Goal: Complete application form

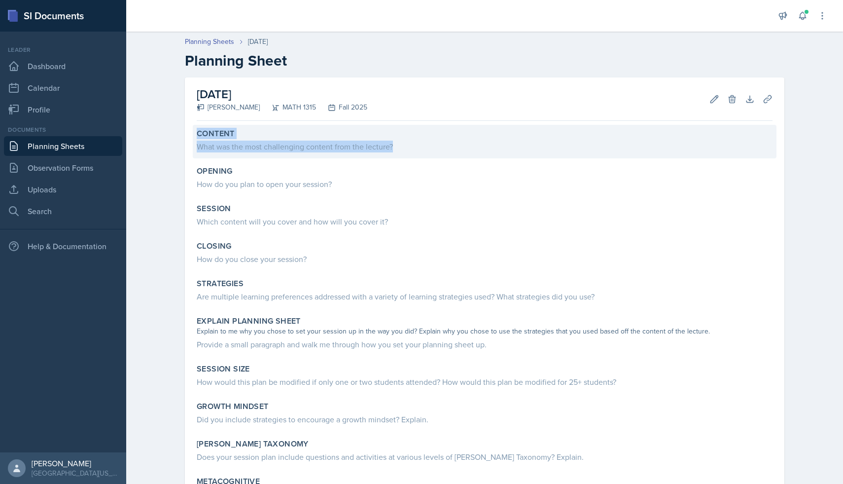
drag, startPoint x: 397, startPoint y: 146, endPoint x: 197, endPoint y: 135, distance: 200.5
click at [197, 135] on div "Content What was the most challenging content from the lecture?" at bounding box center [485, 142] width 584 height 34
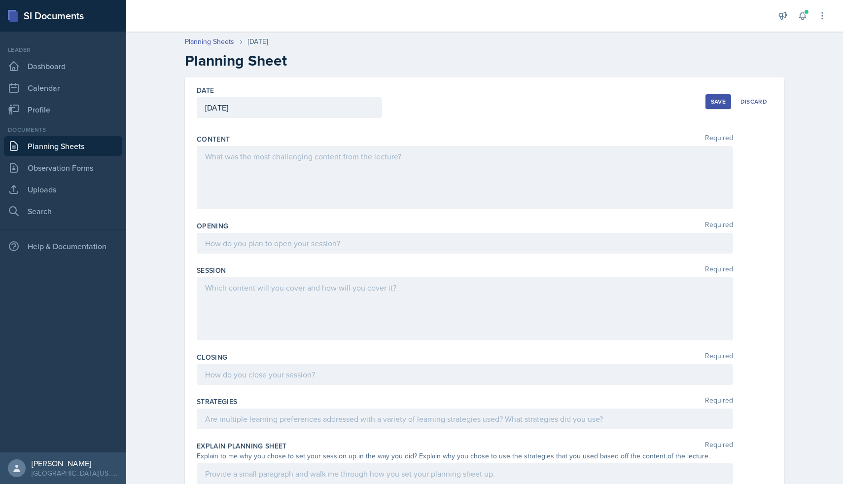
click at [198, 137] on label "Content" at bounding box center [213, 139] width 33 height 10
drag, startPoint x: 195, startPoint y: 139, endPoint x: 401, endPoint y: 158, distance: 206.5
click at [401, 158] on div "Date [DATE] [DATE] 31 1 2 3 4 5 6 7 8 9 10 11 12 13 14 15 16 17 18 19 20 21 22 …" at bounding box center [485, 377] width 600 height 600
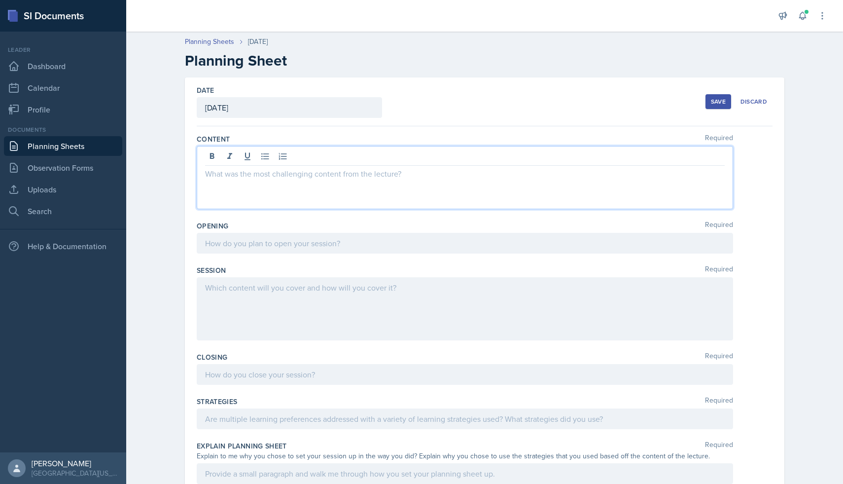
drag, startPoint x: 401, startPoint y: 158, endPoint x: 298, endPoint y: 170, distance: 103.7
click at [298, 170] on p at bounding box center [465, 174] width 520 height 12
drag, startPoint x: 399, startPoint y: 176, endPoint x: 141, endPoint y: 192, distance: 258.9
click at [141, 192] on div "Planning Sheets [DATE] Planning Sheet Date [DATE] [DATE] 31 1 2 3 4 5 6 7 8 9 1…" at bounding box center [484, 364] width 717 height 674
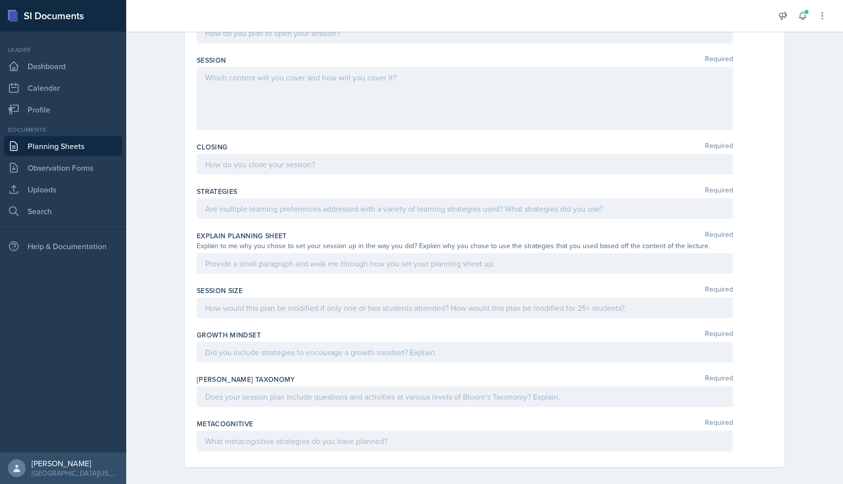
scroll to position [216, 0]
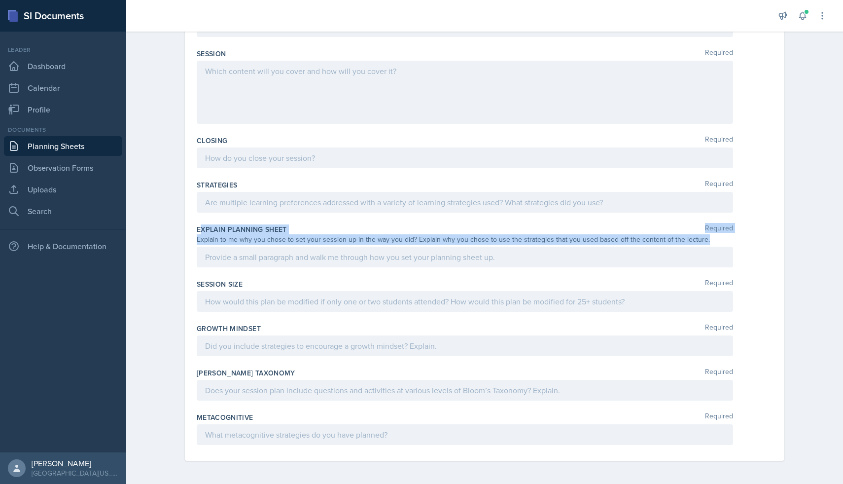
drag, startPoint x: 199, startPoint y: 229, endPoint x: 699, endPoint y: 239, distance: 500.6
click at [699, 239] on div "Explain Planning Sheet Required Explain to me why you chose to set your session…" at bounding box center [485, 247] width 576 height 55
copy div "xplain Planning Sheet Required Explain to me why you chose to set your session …"
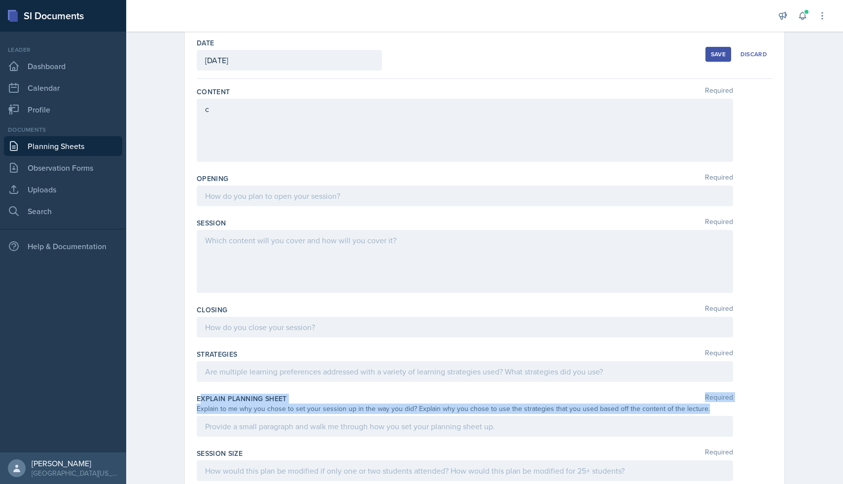
scroll to position [0, 0]
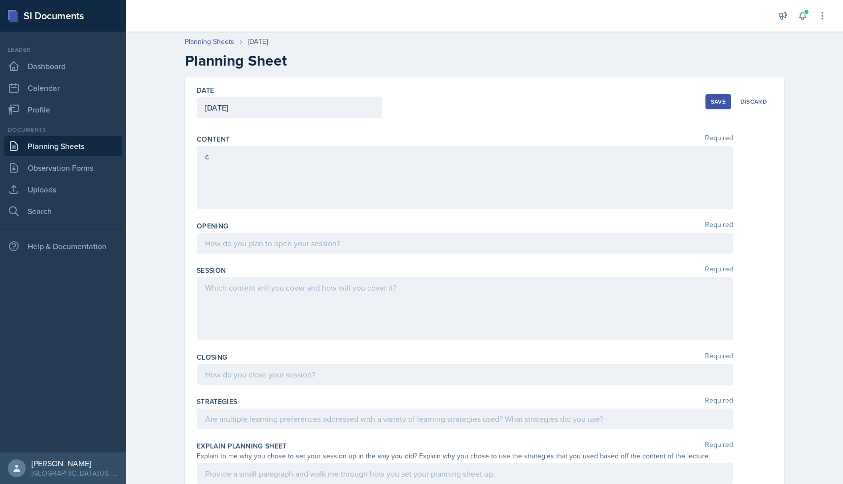
click at [334, 163] on div "c" at bounding box center [465, 177] width 536 height 63
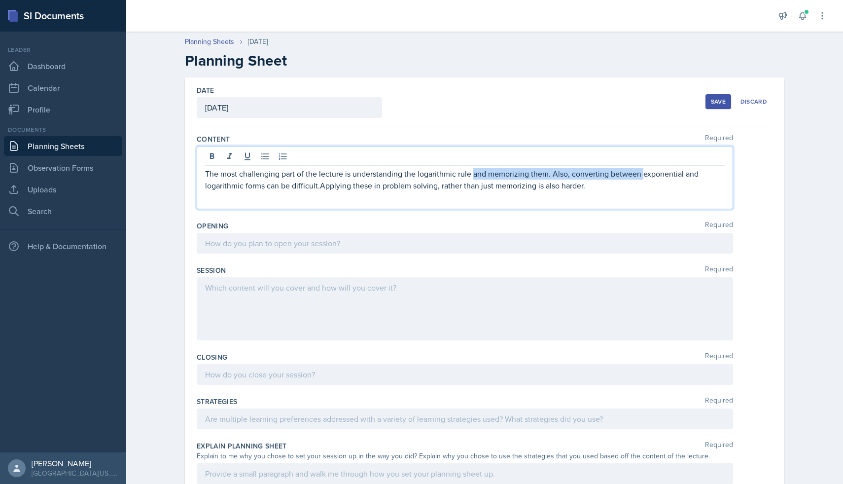
drag, startPoint x: 473, startPoint y: 174, endPoint x: 642, endPoint y: 173, distance: 168.2
click at [642, 173] on p "The most challenging part of the lecture is understanding the logarithmic rule …" at bounding box center [465, 180] width 520 height 24
drag, startPoint x: 591, startPoint y: 174, endPoint x: 642, endPoint y: 174, distance: 50.8
click at [642, 174] on p "The most challenging part of the lecture is understanding the logarithmic rule …" at bounding box center [465, 180] width 520 height 24
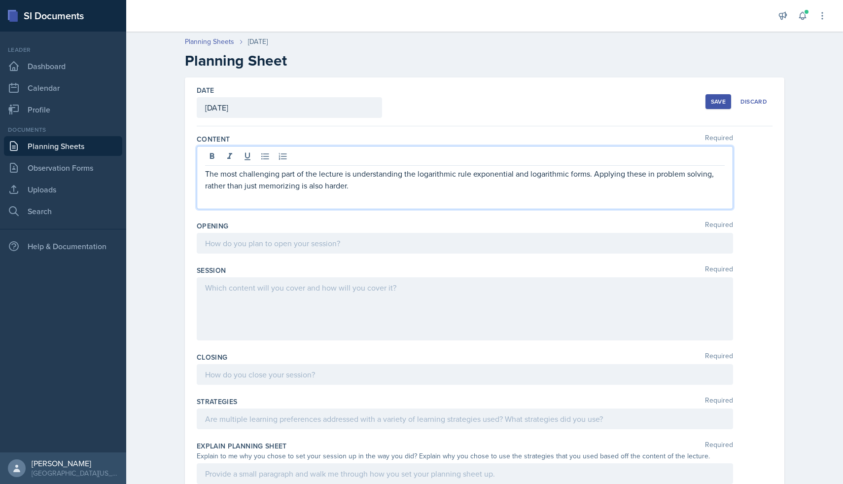
click at [649, 184] on p "The most challenging part of the lecture is understanding the logarithmic rule …" at bounding box center [465, 180] width 520 height 24
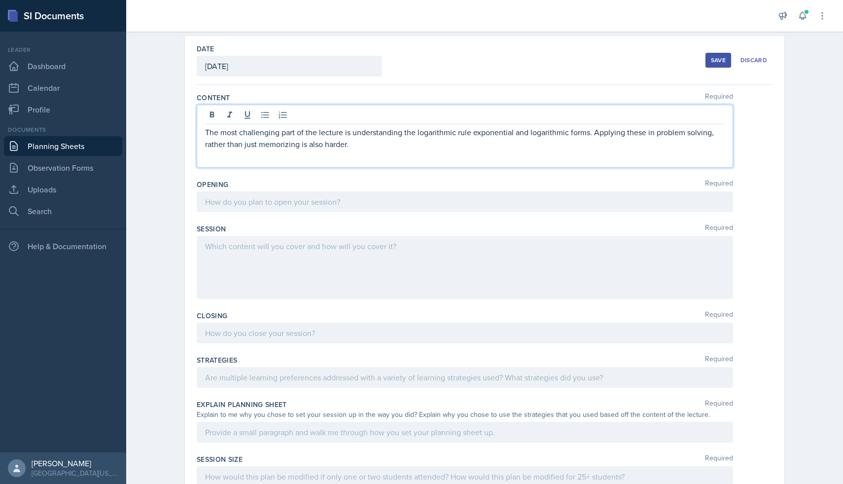
scroll to position [56, 0]
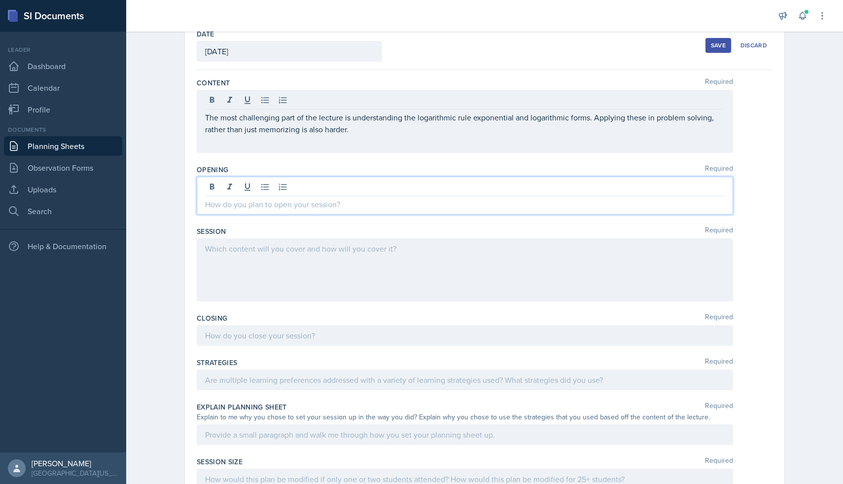
click at [308, 191] on div at bounding box center [465, 196] width 536 height 38
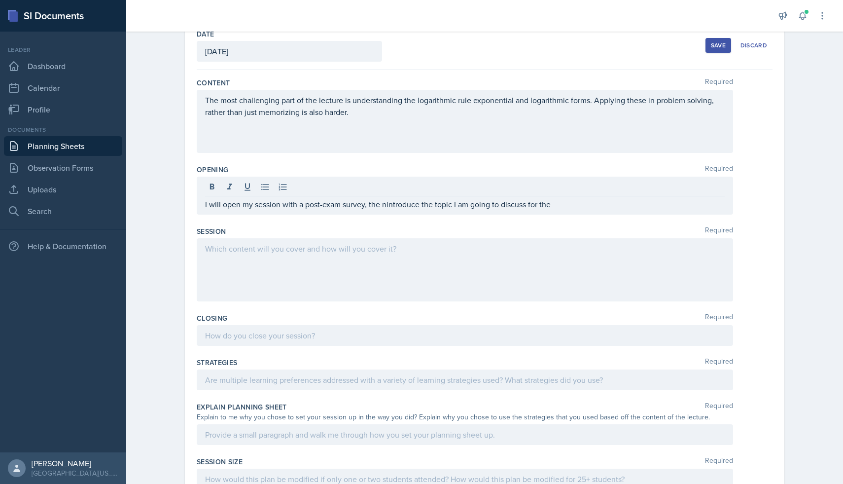
click at [309, 192] on div at bounding box center [465, 188] width 520 height 16
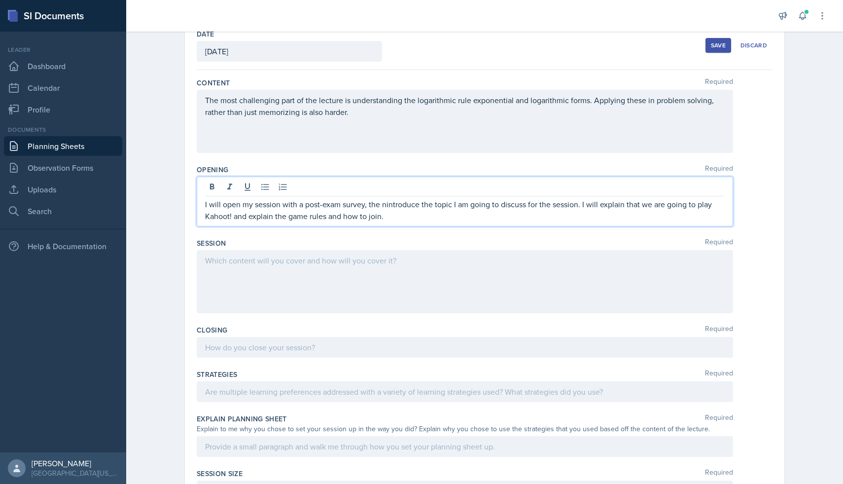
click at [388, 204] on p "I will open my session with a post-exam survey, the nintroduce the topic I am g…" at bounding box center [465, 210] width 520 height 24
click at [255, 205] on p "I will open my session with a post-exam survey, the introduce the topic I am go…" at bounding box center [465, 210] width 520 height 24
drag, startPoint x: 344, startPoint y: 206, endPoint x: 316, endPoint y: 205, distance: 27.6
click at [316, 205] on p "I will open my introduction, then session with a post-exam survey, the introduc…" at bounding box center [465, 210] width 520 height 24
click at [253, 206] on p "I will open my introduction, then with a post-exam survey, the introduce the to…" at bounding box center [465, 210] width 520 height 24
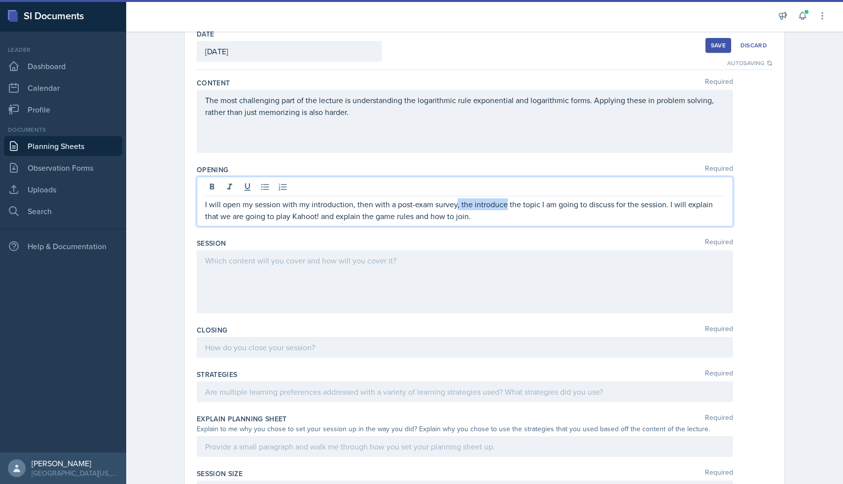
drag, startPoint x: 457, startPoint y: 206, endPoint x: 504, endPoint y: 201, distance: 48.1
click at [504, 201] on p "I will open my session with my introduction, then with a post-exam survey, the …" at bounding box center [465, 210] width 520 height 24
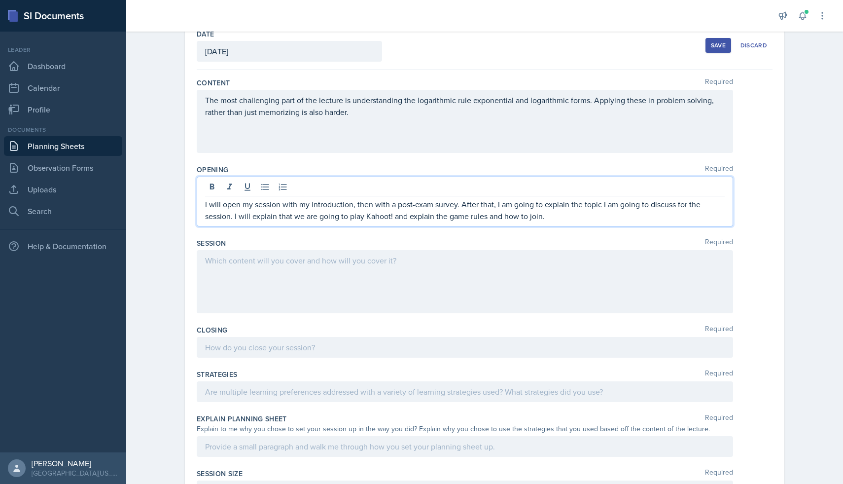
click at [640, 205] on p "I will open my session with my introduction, then with a post-exam survey. Afte…" at bounding box center [465, 210] width 520 height 24
click at [641, 214] on p "I will open my session with my introduction, then with a post-exam survey. Afte…" at bounding box center [465, 210] width 520 height 24
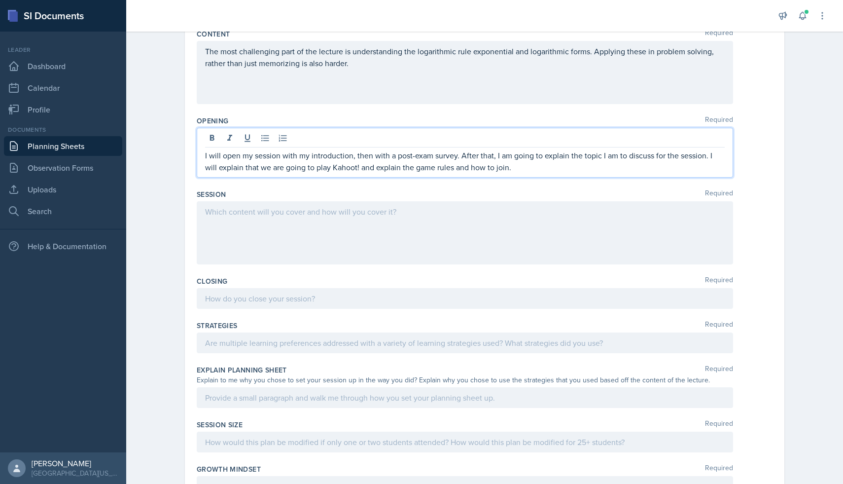
scroll to position [116, 0]
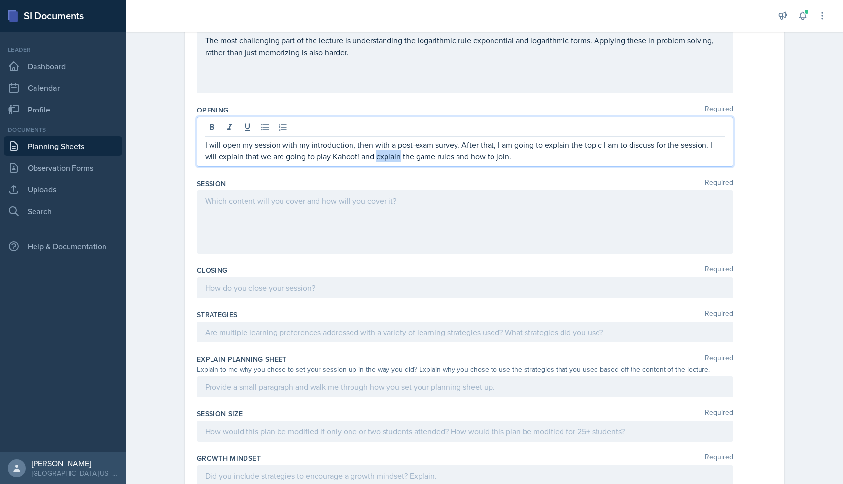
drag, startPoint x: 363, startPoint y: 157, endPoint x: 388, endPoint y: 157, distance: 24.7
click at [388, 157] on p "I will open my session with my introduction, then with a post-exam survey. Afte…" at bounding box center [465, 151] width 520 height 24
drag, startPoint x: 206, startPoint y: 159, endPoint x: 247, endPoint y: 156, distance: 41.1
click at [247, 156] on p "I will open my session with my introduction, then with a post-exam survey. Afte…" at bounding box center [465, 151] width 520 height 24
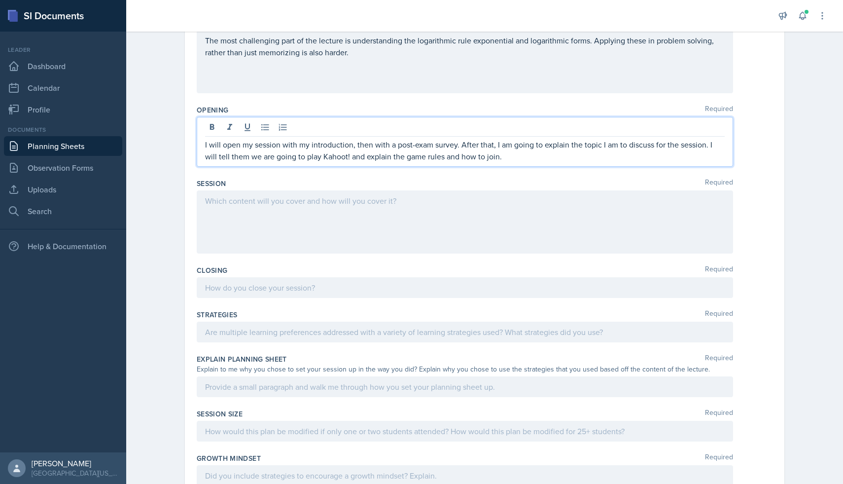
click at [458, 197] on div at bounding box center [465, 221] width 536 height 63
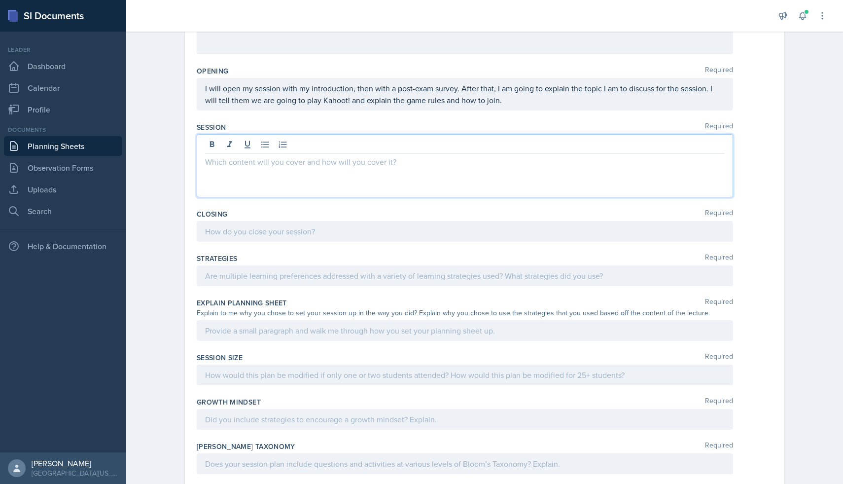
scroll to position [157, 0]
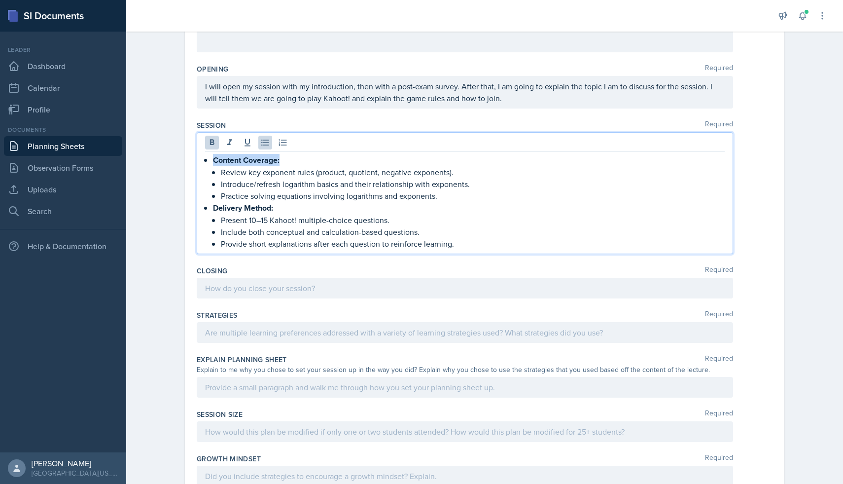
drag, startPoint x: 288, startPoint y: 156, endPoint x: 181, endPoint y: 154, distance: 106.5
click at [181, 154] on div "Date [DATE] [DATE] 31 1 2 3 4 5 6 7 8 9 10 11 12 13 14 15 16 17 18 19 20 21 22 …" at bounding box center [484, 268] width 631 height 694
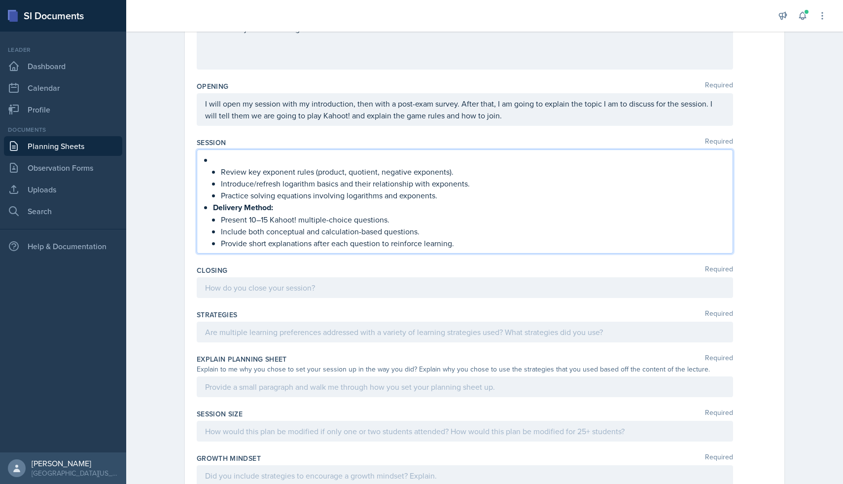
click at [220, 175] on li "Review key exponent rules (product, quotient, negative exponents). Introduce/re…" at bounding box center [469, 177] width 512 height 47
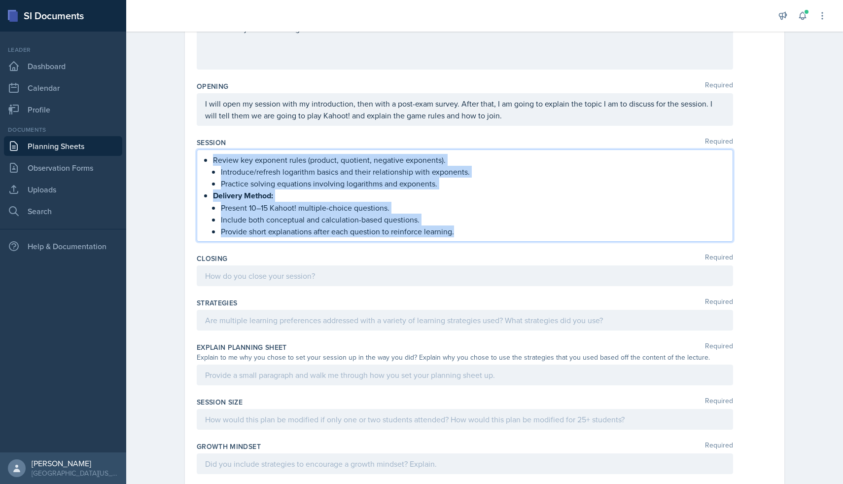
drag, startPoint x: 471, startPoint y: 227, endPoint x: 101, endPoint y: 130, distance: 383.0
click at [101, 130] on div "SI Documents Leader Dashboard Calendar Profile Documents Planning Sheets Observ…" at bounding box center [421, 242] width 843 height 484
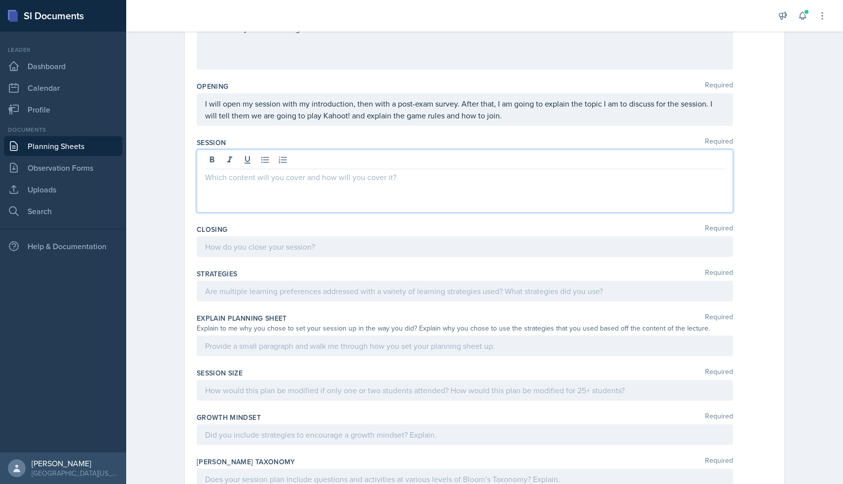
scroll to position [157, 0]
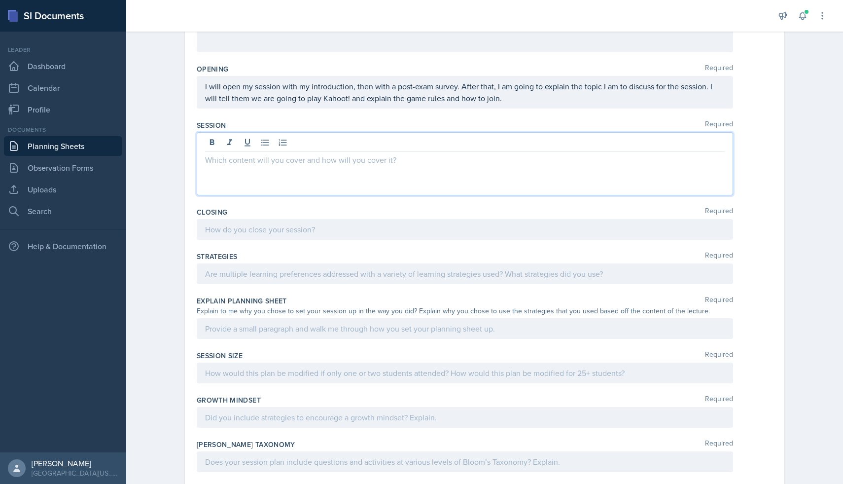
click at [295, 179] on div at bounding box center [465, 163] width 536 height 63
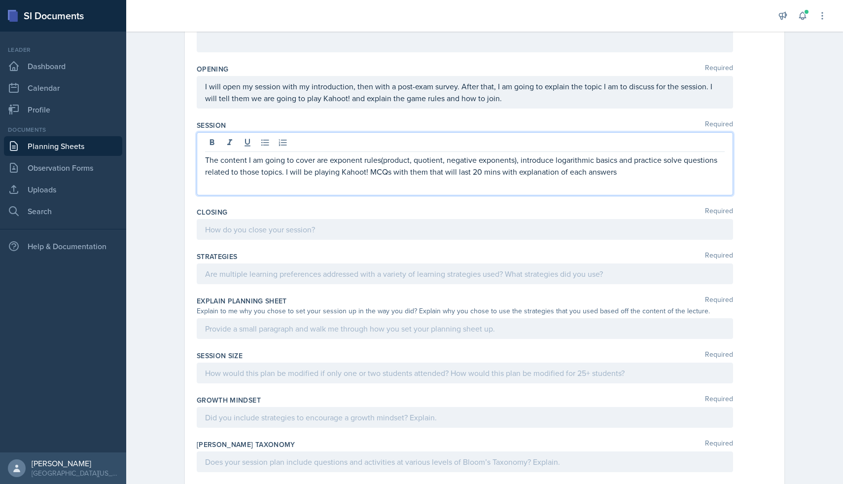
click at [518, 170] on p "The content I am going to cover are exponent rules(product, quotient, negative …" at bounding box center [465, 166] width 520 height 24
click at [574, 174] on p "The content I am going to cover are exponent rules(product, quotient, negative …" at bounding box center [465, 166] width 520 height 24
click at [647, 175] on p "The content I am going to cover are exponent rules(product, quotient, negative …" at bounding box center [465, 166] width 520 height 24
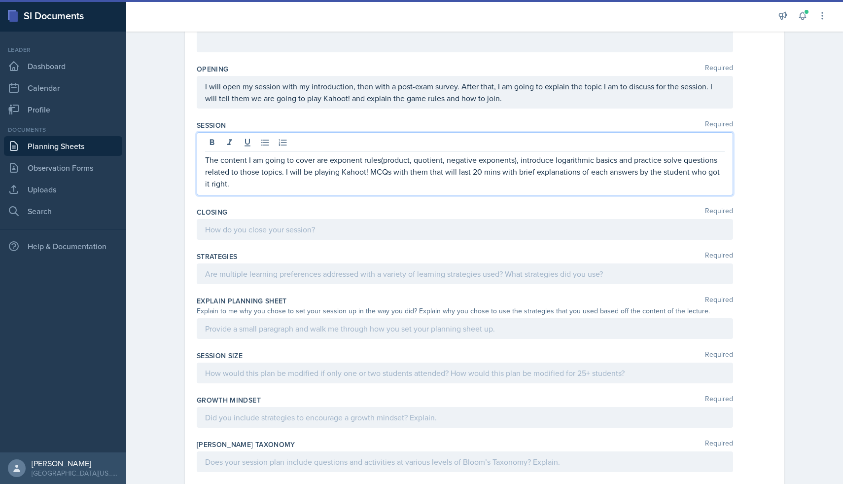
click at [476, 172] on p "The content I am going to cover are exponent rules(product, quotient, negative …" at bounding box center [465, 172] width 520 height 36
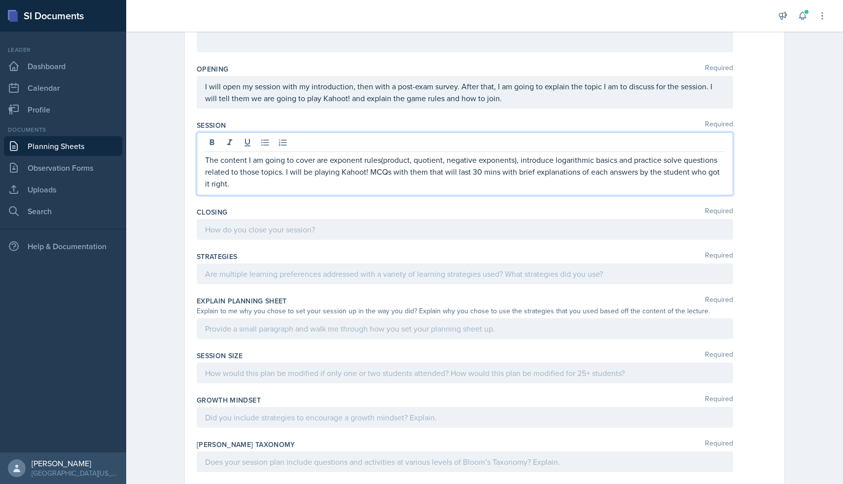
click at [500, 172] on p "The content I am going to cover are exponent rules(product, quotient, negative …" at bounding box center [465, 172] width 520 height 36
click at [644, 172] on p "The content I am going to cover are exponent rules(product, quotient, negative …" at bounding box center [465, 172] width 520 height 36
click at [664, 183] on p "The content I am going to cover are exponent rules(product, quotient, negative …" at bounding box center [465, 172] width 520 height 36
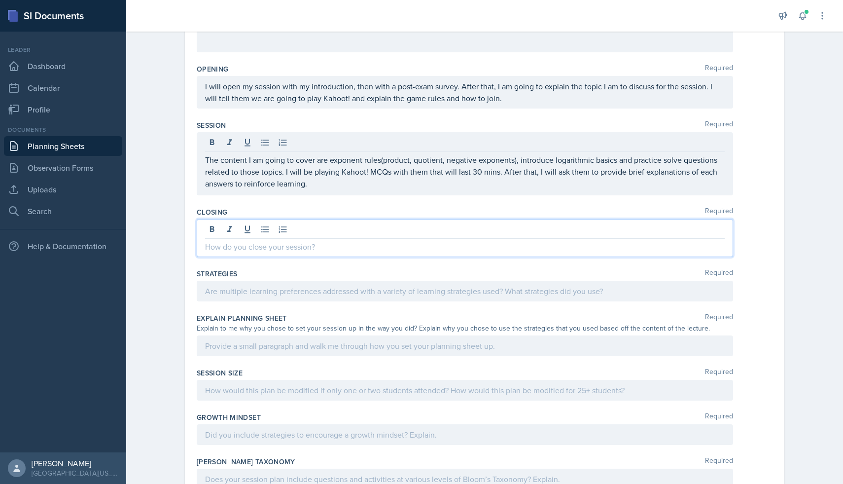
click at [329, 228] on div at bounding box center [465, 238] width 536 height 38
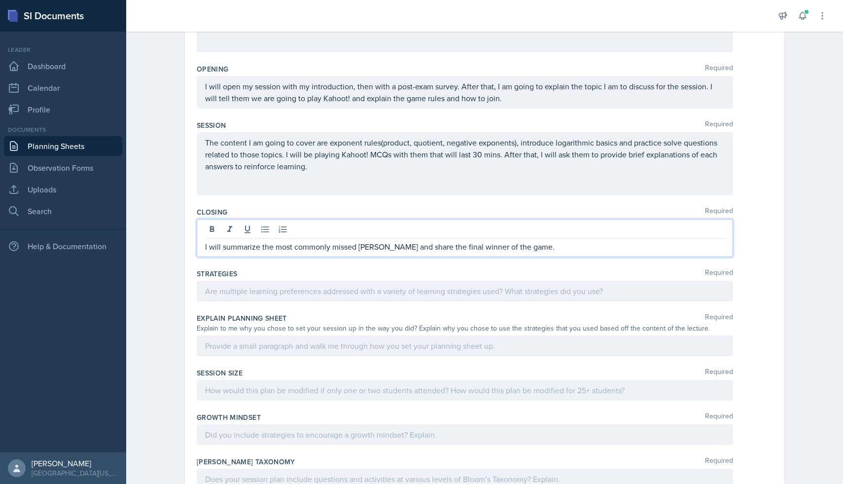
click at [375, 250] on p "I will summarize the most commonly missed [PERSON_NAME] and share the final win…" at bounding box center [465, 247] width 520 height 12
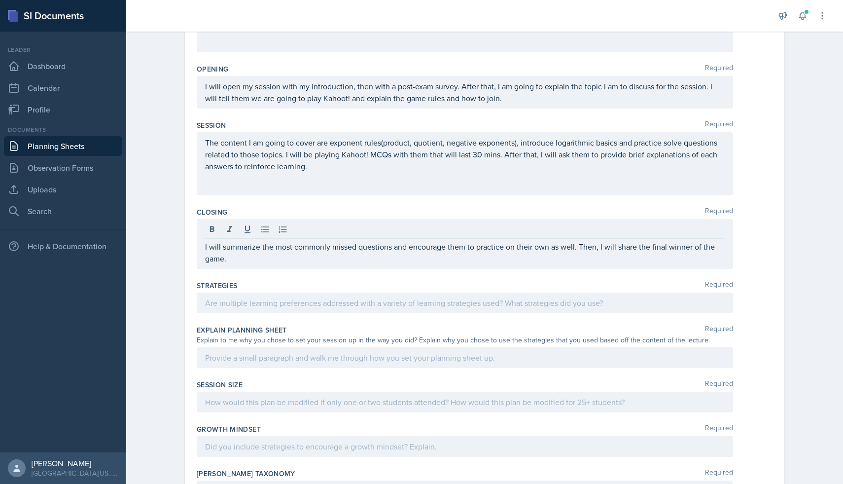
click at [633, 264] on div "I will summarize the most commonly missed questions and encourage them to pract…" at bounding box center [465, 244] width 536 height 50
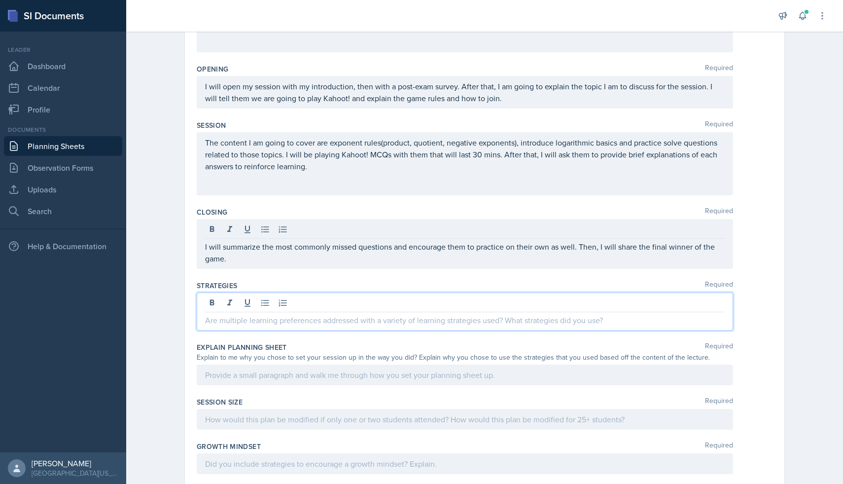
click at [299, 304] on div at bounding box center [465, 311] width 536 height 38
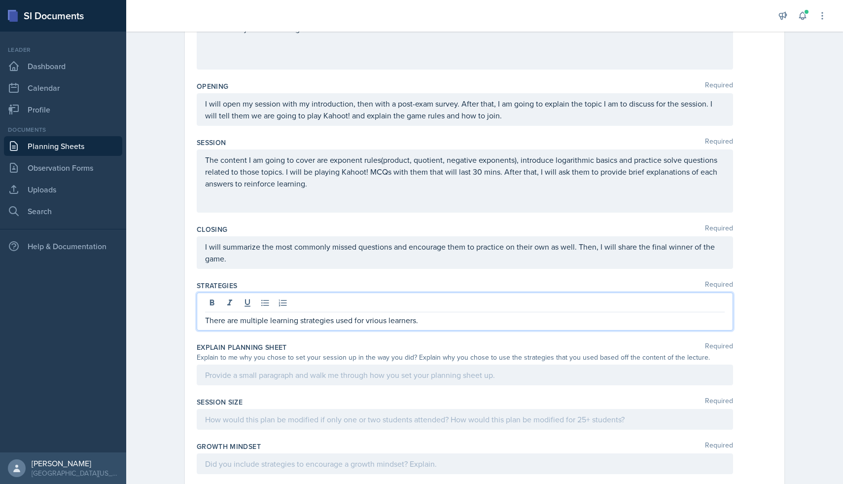
click at [370, 321] on p "There are multiple learning strategies used for vrious learners." at bounding box center [465, 320] width 520 height 12
click at [452, 320] on p "There are multiple learning strategies used for various learners." at bounding box center [465, 320] width 520 height 12
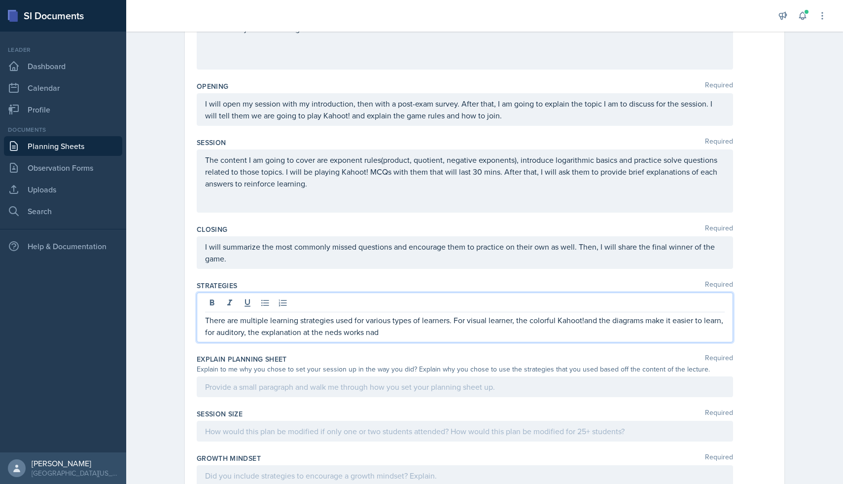
click at [355, 332] on p "There are multiple learning strategies used for various types of learners. For …" at bounding box center [465, 326] width 520 height 24
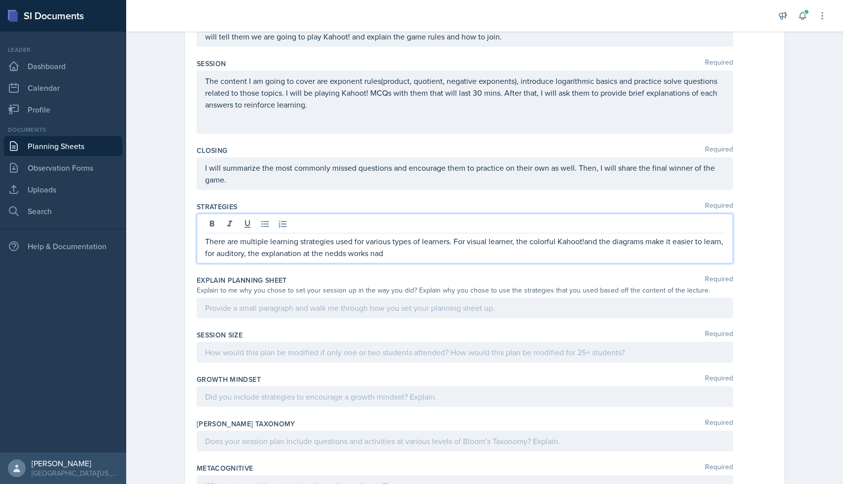
scroll to position [230, 0]
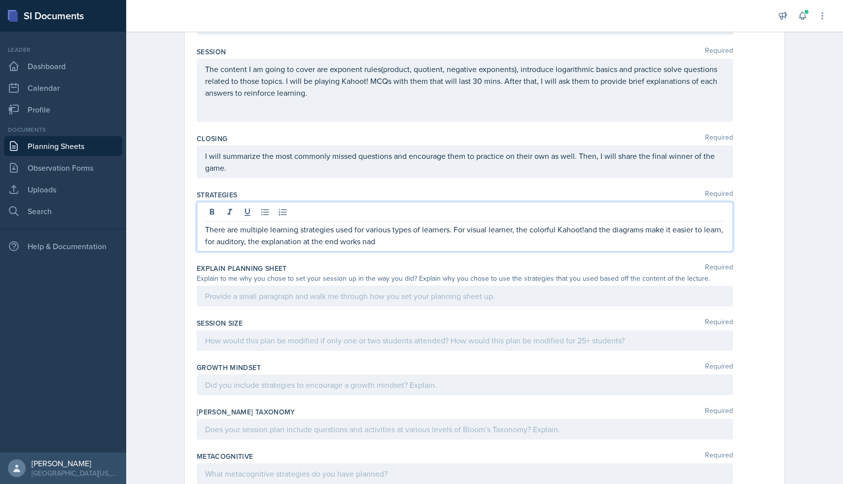
click at [411, 238] on p "There are multiple learning strategies used for various types of learners. For …" at bounding box center [465, 235] width 520 height 24
click at [495, 243] on p "There are multiple learning strategies used for various types of learners. For …" at bounding box center [465, 235] width 520 height 24
click at [518, 244] on p "There are multiple learning strategies used for various types of learners. For …" at bounding box center [465, 235] width 520 height 24
click at [557, 243] on p "There are multiple learning strategies used for various types of learners. For …" at bounding box center [465, 235] width 520 height 24
click at [633, 243] on p "There are multiple learning strategies used for various types of learners. For …" at bounding box center [465, 235] width 520 height 24
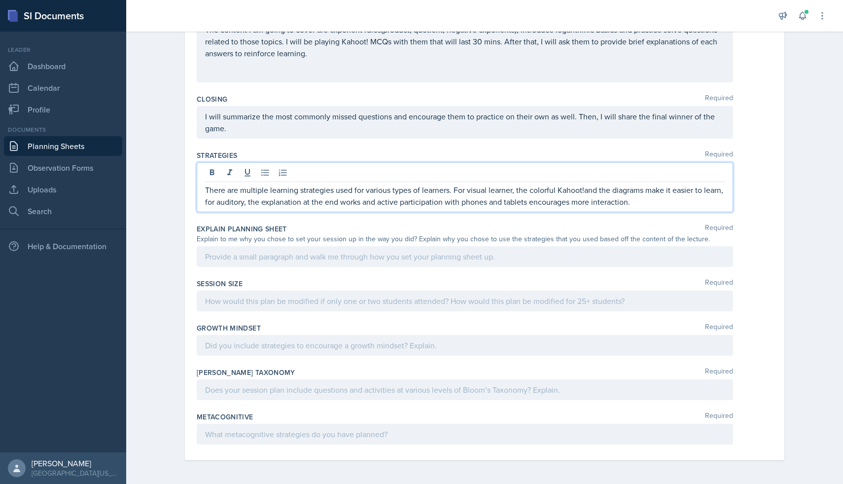
click at [570, 255] on p at bounding box center [465, 256] width 520 height 12
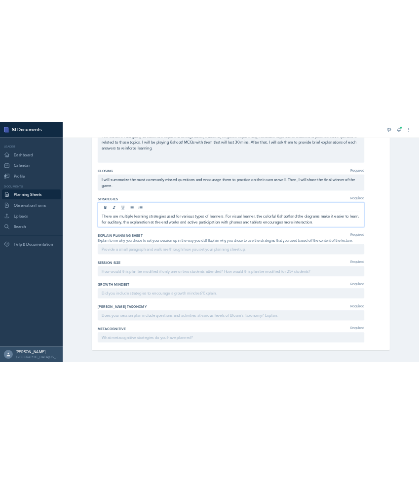
scroll to position [270, 0]
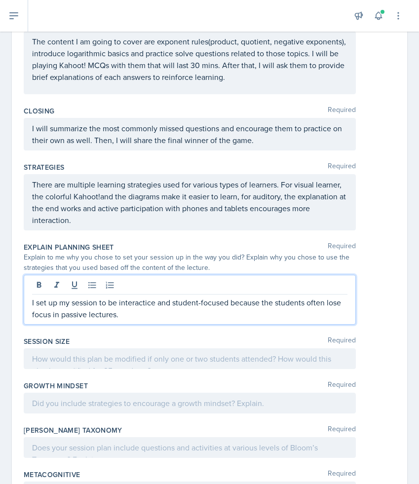
click at [139, 301] on p "I set up my session to be interactice and student-focused because the students …" at bounding box center [189, 308] width 315 height 24
click at [151, 304] on p "I set up my session to be interactice and student-focused because the students …" at bounding box center [189, 308] width 315 height 24
click at [150, 314] on p "I set up my session to be interactive and student-focused because the students …" at bounding box center [189, 308] width 315 height 24
click at [275, 315] on p "I set up my session to be interactive and student-focused because the students …" at bounding box center [189, 308] width 315 height 24
click at [336, 315] on p "I set up my session to be interactive and student-focused because the students …" at bounding box center [189, 308] width 315 height 24
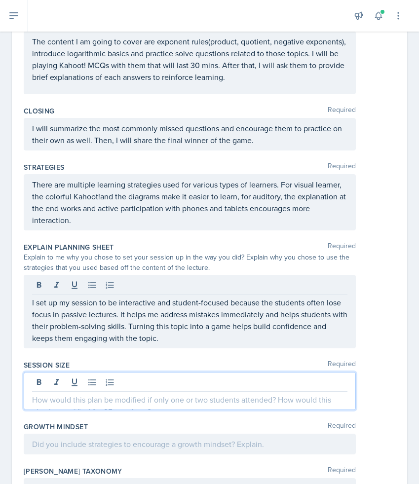
click at [284, 384] on div at bounding box center [190, 391] width 332 height 38
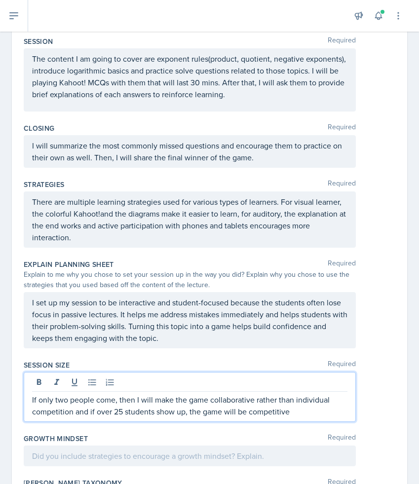
click at [71, 410] on p "If only two people come, then I will make the game collaborative rather than in…" at bounding box center [189, 405] width 315 height 24
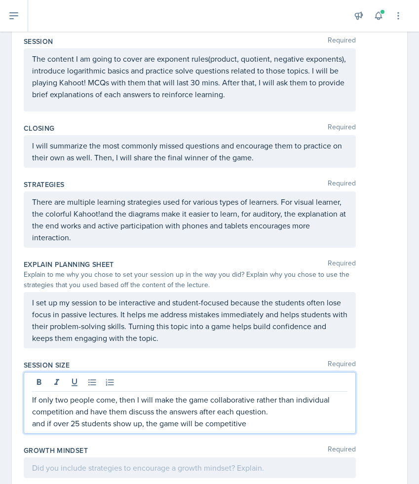
click at [52, 422] on p "and if over 25 students show up, the game will be competitive" at bounding box center [189, 423] width 315 height 12
click at [243, 423] on p "If over 25 students show up, the game will be competitive" at bounding box center [189, 423] width 315 height 12
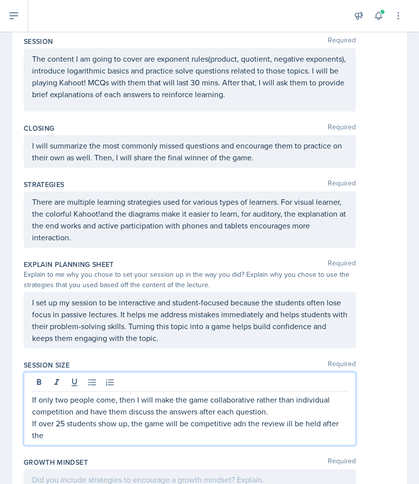
click at [285, 423] on p "If over 25 students show up, the game will be competitive adn the review ill be…" at bounding box center [189, 429] width 315 height 24
click at [284, 435] on p "If over 25 students show up, the game will be competitive adn the review will b…" at bounding box center [189, 429] width 315 height 24
click at [242, 422] on p "If over 25 students show up, the game will be competitive adn the review will b…" at bounding box center [189, 429] width 315 height 24
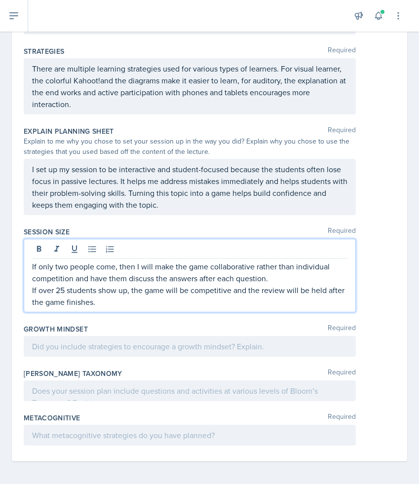
scroll to position [387, 0]
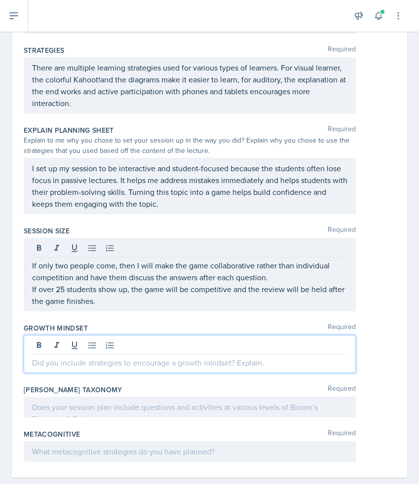
click at [203, 357] on p at bounding box center [189, 363] width 315 height 12
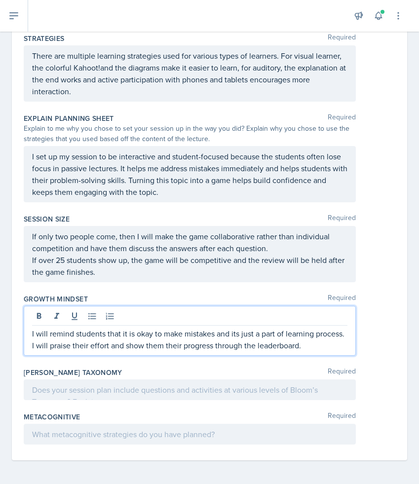
click at [208, 385] on p at bounding box center [189, 390] width 315 height 12
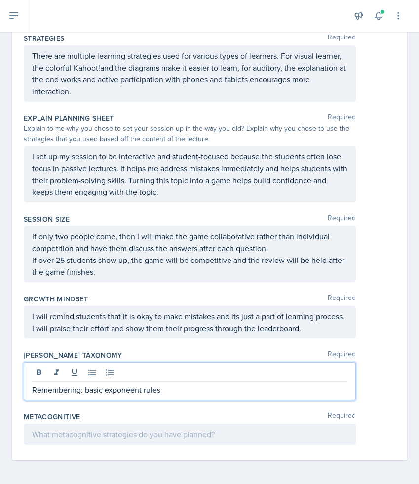
click at [129, 390] on p "Remembering: basic exponeent rules" at bounding box center [189, 390] width 315 height 12
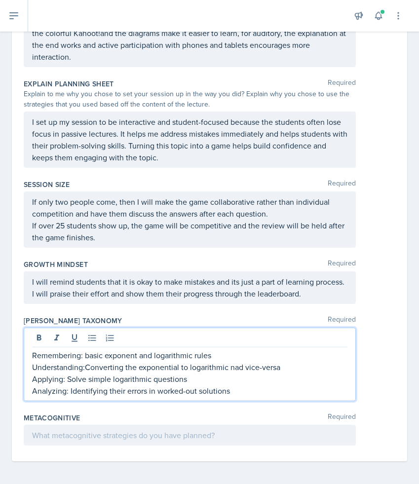
scroll to position [434, 0]
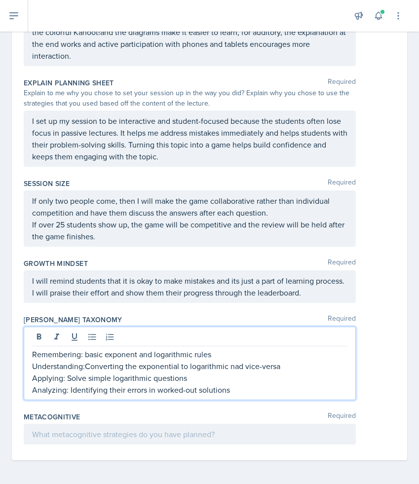
click at [165, 431] on p at bounding box center [189, 434] width 315 height 12
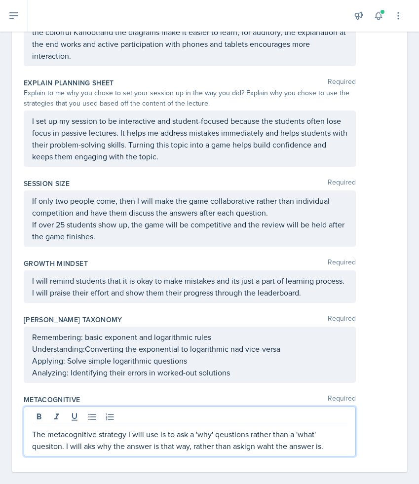
click at [231, 437] on p "The metacognitive strategy I will use is to ask a 'why' qeustions rather than a…" at bounding box center [189, 440] width 315 height 24
click at [52, 447] on p "The metacognitive strategy I will use is to ask a 'why' questions rather than a…" at bounding box center [189, 440] width 315 height 24
click at [89, 446] on p "The metacognitive strategy I will use is to ask a 'why' questions rather than a…" at bounding box center [189, 440] width 315 height 24
click at [251, 446] on p "The metacognitive strategy I will use is to ask a 'why' questions rather than a…" at bounding box center [189, 440] width 315 height 24
click at [246, 448] on p "The metacognitive strategy I will use is to ask a 'why' questions rather than a…" at bounding box center [189, 440] width 315 height 24
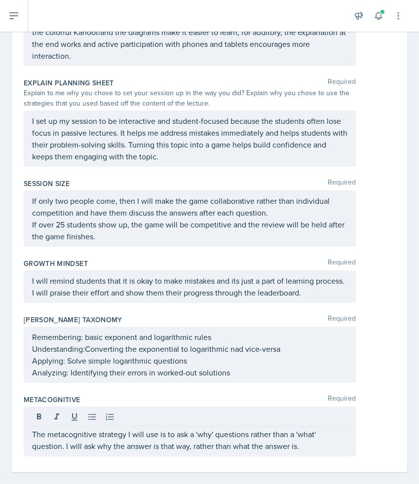
click at [335, 452] on div "The metacognitive strategy I will use is to ask a 'why' questions rather than a…" at bounding box center [190, 431] width 332 height 50
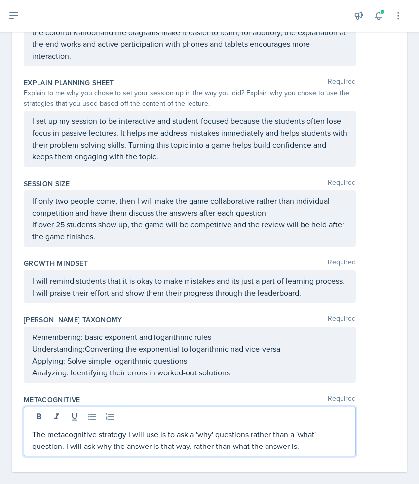
click at [327, 449] on p "The metacognitive strategy I will use is to ask a 'why' questions rather than a…" at bounding box center [189, 440] width 315 height 24
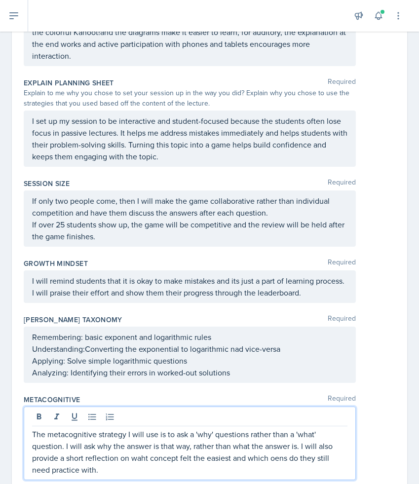
click at [281, 459] on p "The metacognitive strategy I will use is to ask a 'why' questions rather than a…" at bounding box center [189, 451] width 315 height 47
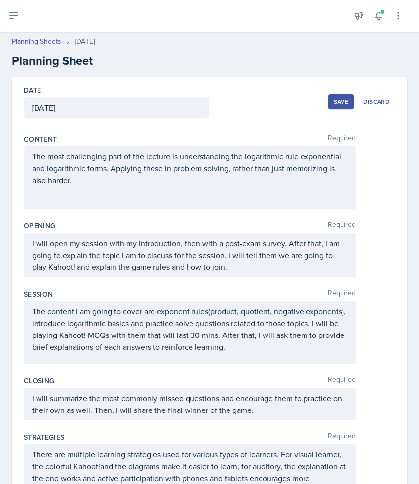
scroll to position [469, 0]
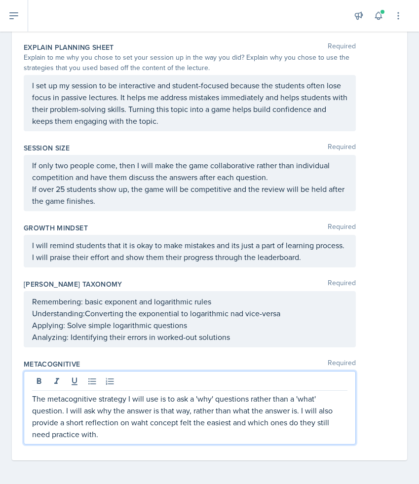
click at [143, 423] on p "The metacognitive strategy I will use is to ask a 'why' questions rather than a…" at bounding box center [189, 416] width 315 height 47
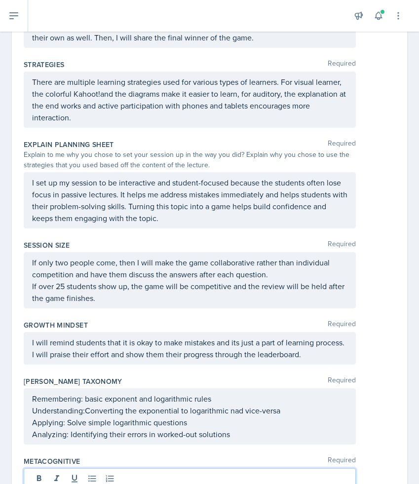
scroll to position [0, 0]
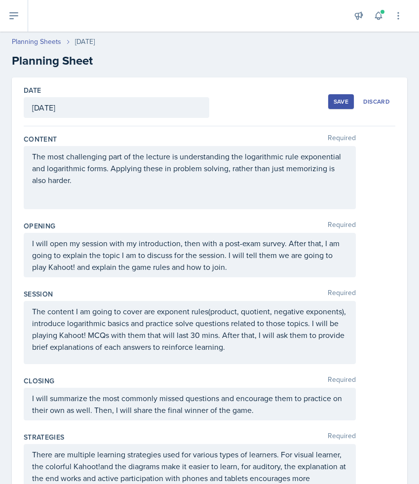
click at [344, 106] on button "Save" at bounding box center [341, 101] width 26 height 15
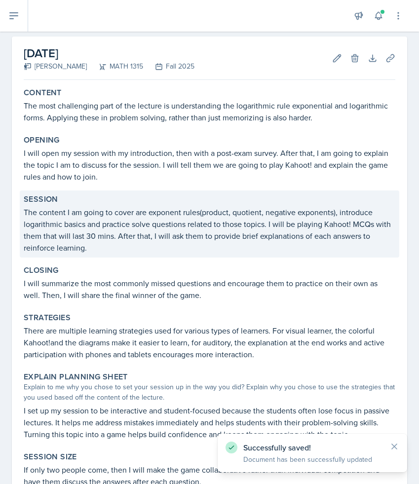
scroll to position [314, 0]
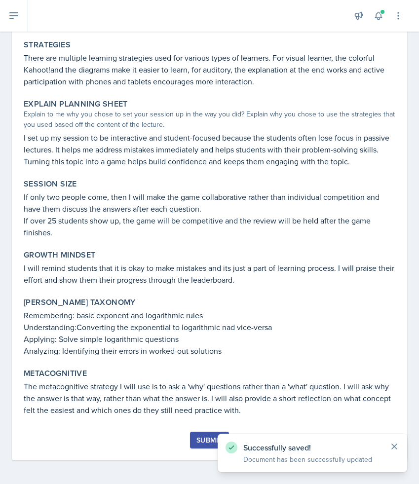
click at [394, 444] on icon at bounding box center [394, 446] width 10 height 10
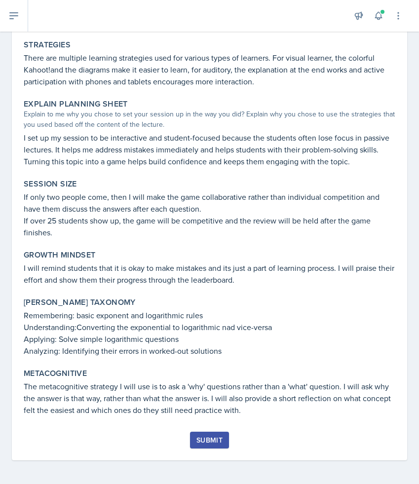
click at [216, 442] on div "Submit" at bounding box center [209, 440] width 26 height 8
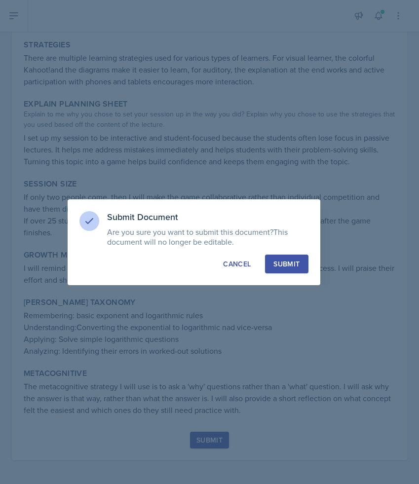
click at [291, 269] on button "Submit" at bounding box center [286, 263] width 43 height 19
